Goal: Communication & Community: Answer question/provide support

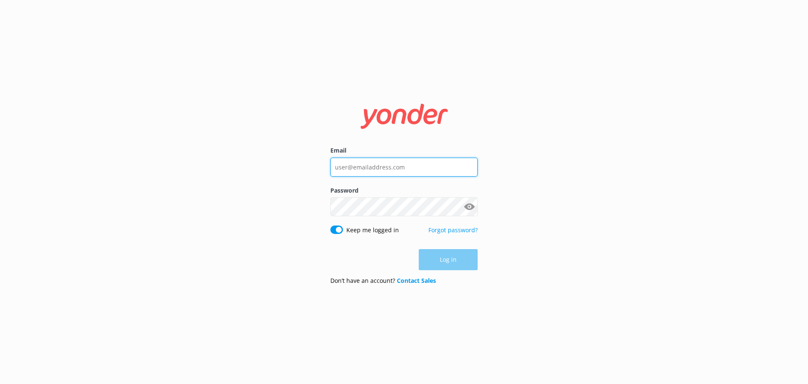
type input "[EMAIL_ADDRESS][DOMAIN_NAME]"
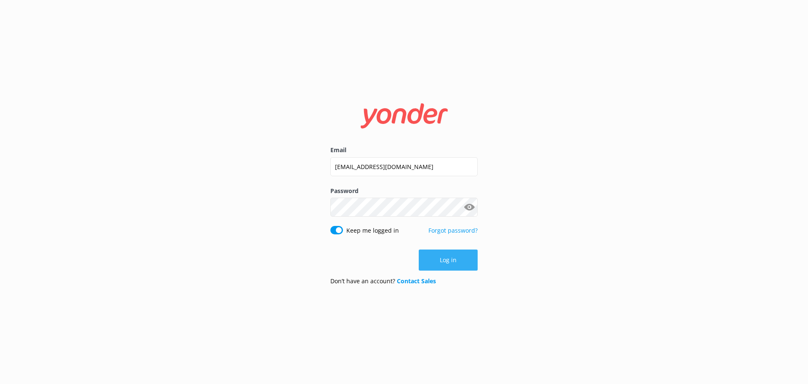
click at [465, 258] on button "Log in" at bounding box center [448, 259] width 59 height 21
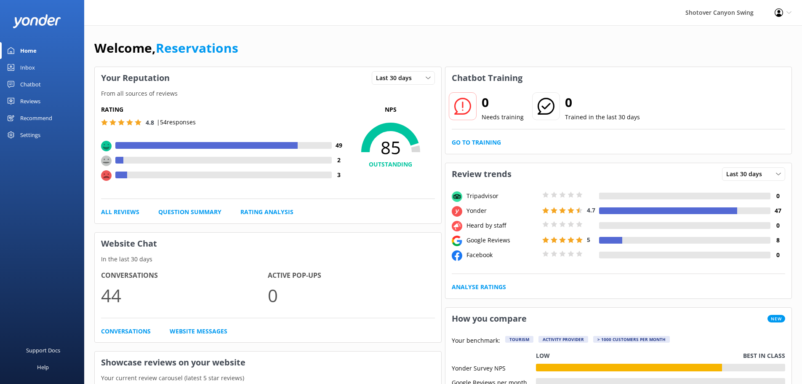
click at [29, 66] on div "Inbox" at bounding box center [27, 67] width 15 height 17
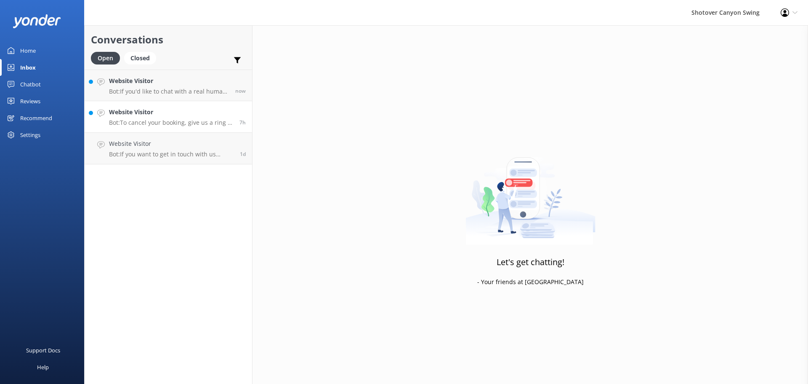
click at [161, 117] on h4 "Website Visitor" at bounding box center [171, 111] width 124 height 9
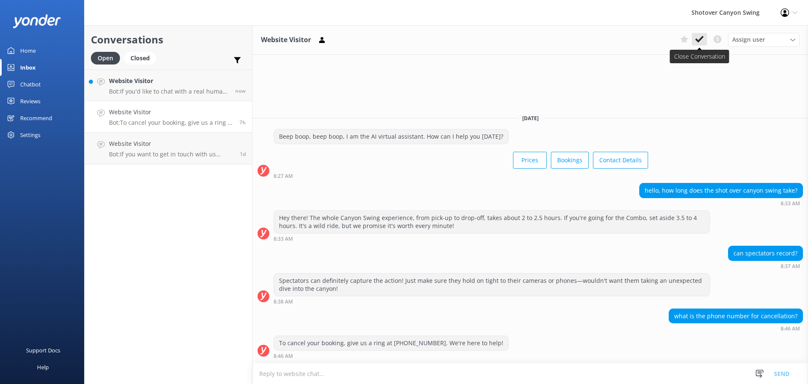
click at [698, 38] on icon at bounding box center [700, 39] width 8 height 8
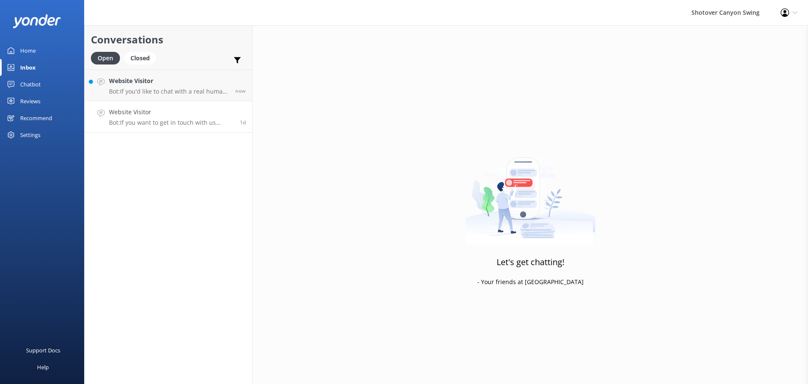
click at [195, 113] on h4 "Website Visitor" at bounding box center [171, 111] width 125 height 9
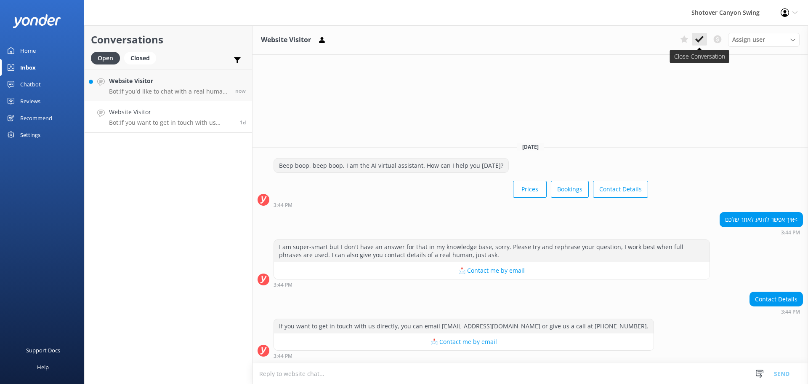
click at [701, 39] on use at bounding box center [700, 39] width 8 height 7
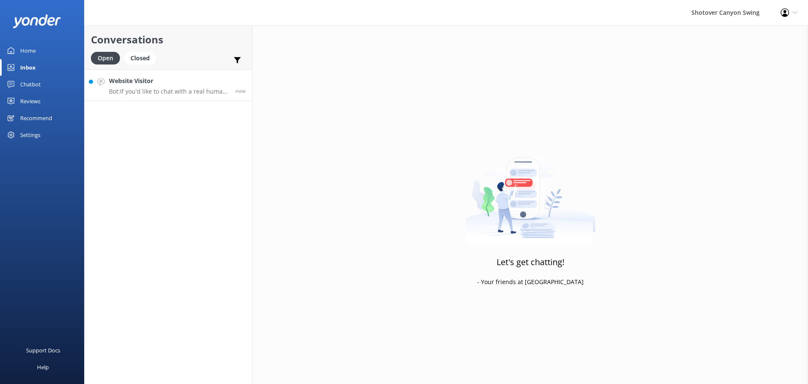
click at [182, 88] on p "Bot: If you'd like to chat with a real human from the Shotover Canyon Swing tea…" at bounding box center [169, 92] width 120 height 8
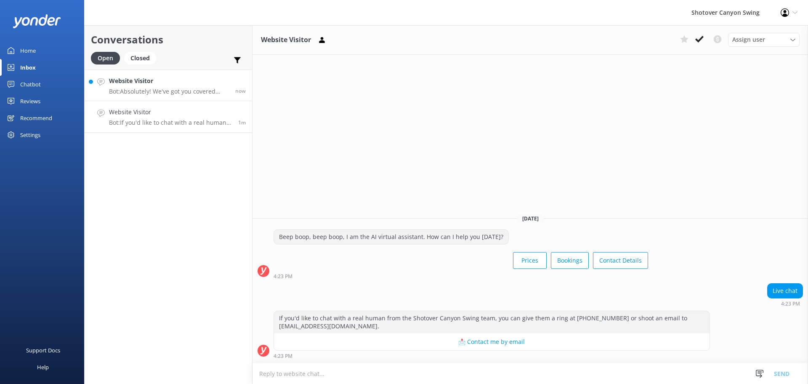
click at [172, 90] on p "Bot: Absolutely! We've got you covered with a courtesy shuttle from town to the…" at bounding box center [169, 92] width 120 height 8
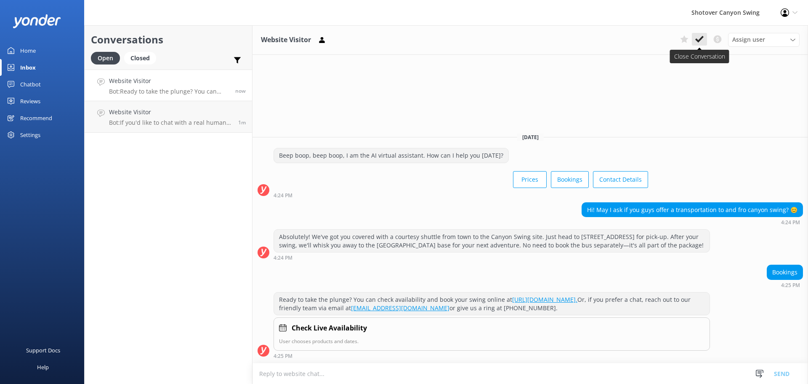
click at [697, 35] on icon at bounding box center [700, 39] width 8 height 8
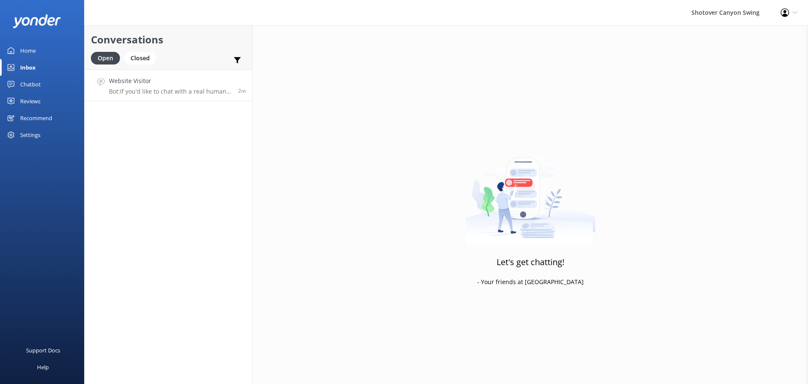
click at [216, 91] on p "Bot: If you'd like to chat with a real human from the Shotover Canyon Swing tea…" at bounding box center [170, 92] width 123 height 8
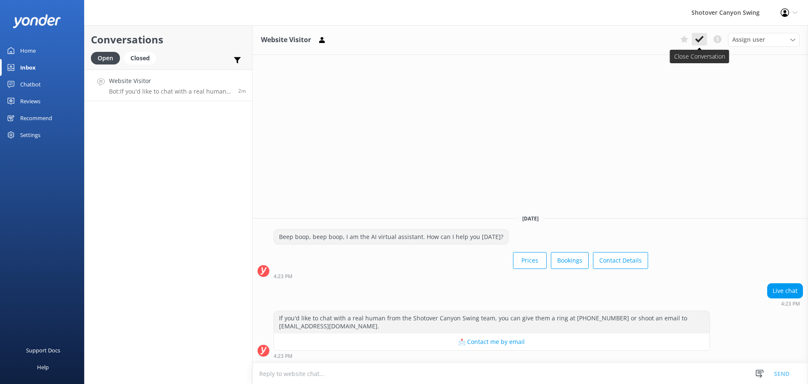
click at [701, 36] on icon at bounding box center [700, 39] width 8 height 8
